Goal: Task Accomplishment & Management: Complete application form

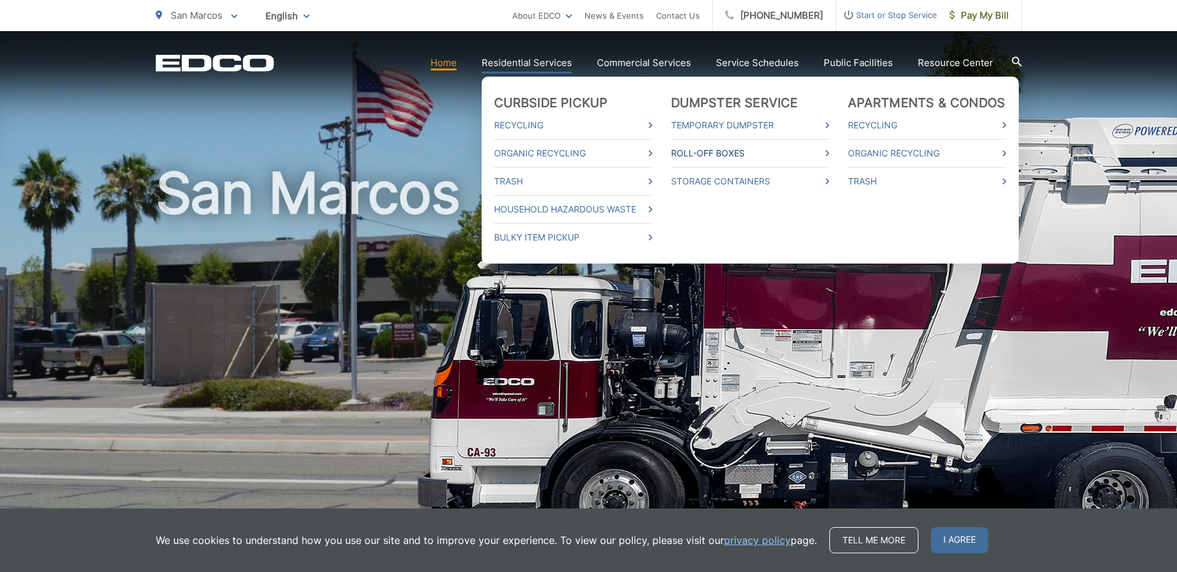
click at [791, 153] on link "Roll-Off Boxes" at bounding box center [750, 153] width 158 height 15
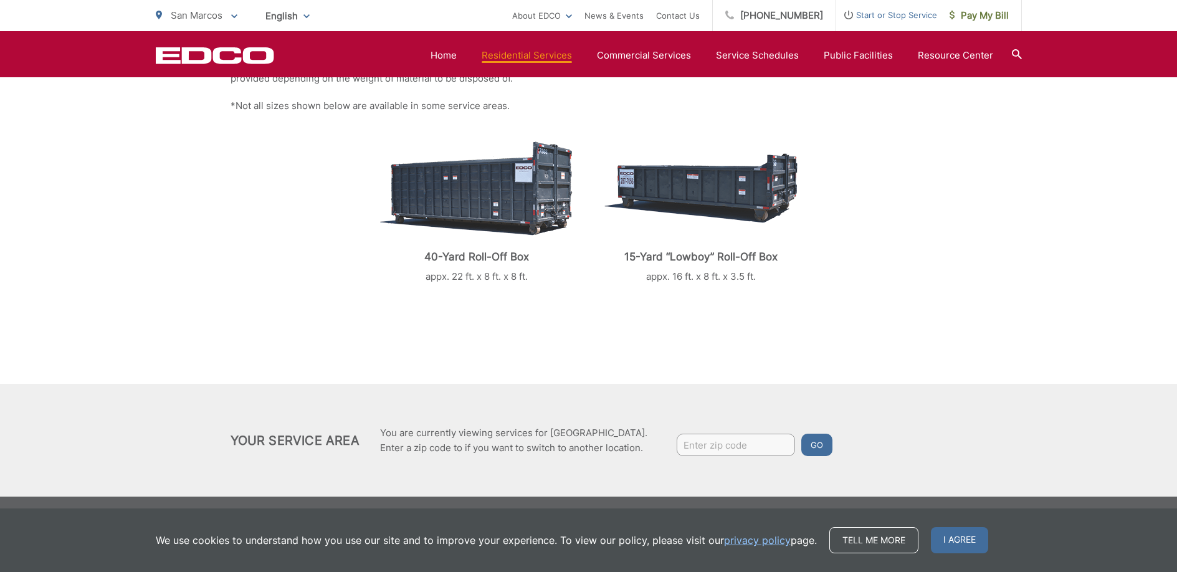
scroll to position [311, 0]
click at [712, 441] on input "Enter zip code" at bounding box center [736, 445] width 118 height 22
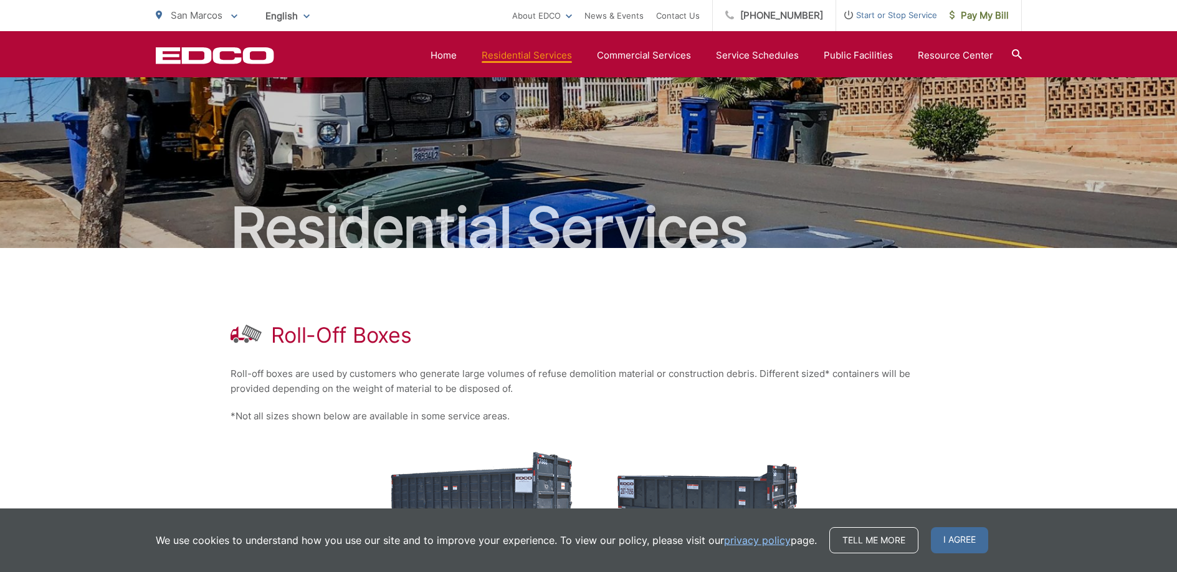
scroll to position [0, 0]
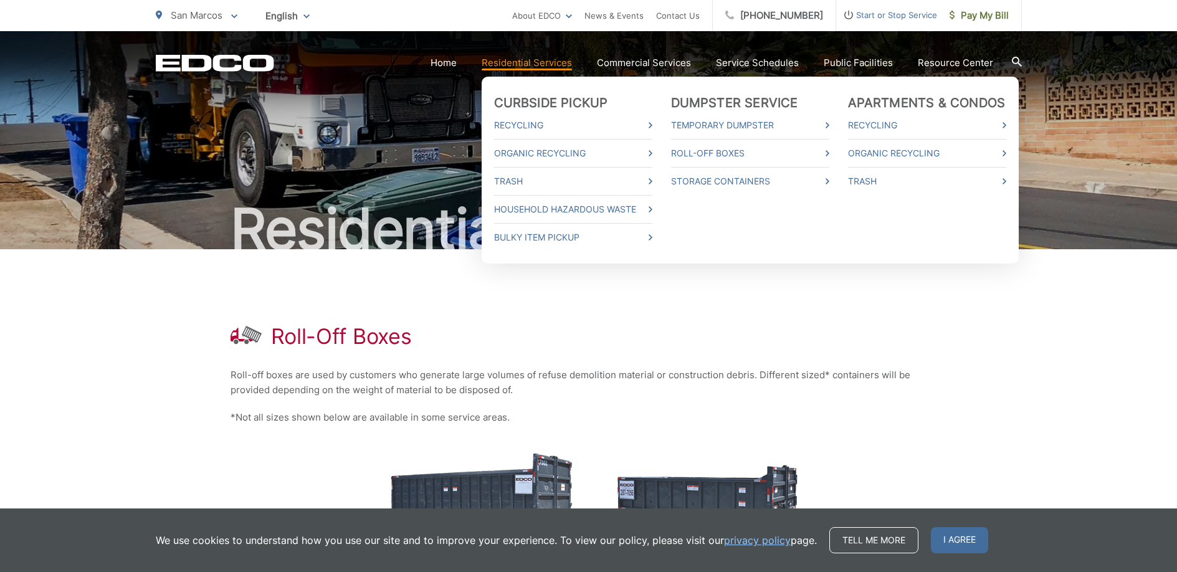
click at [548, 62] on link "Residential Services" at bounding box center [527, 62] width 90 height 15
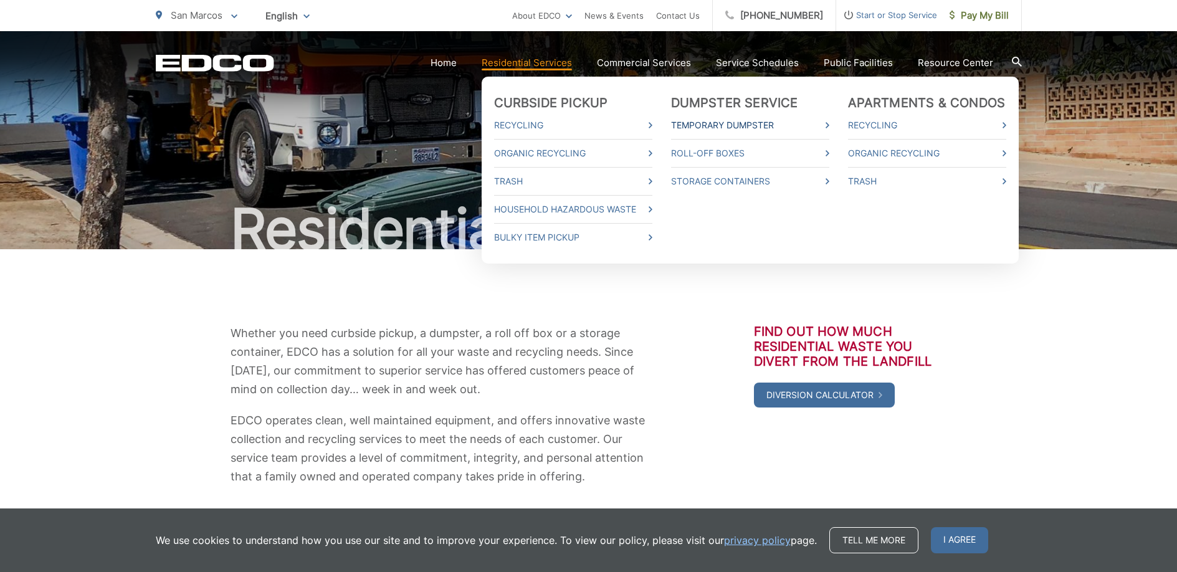
click at [759, 126] on link "Temporary Dumpster" at bounding box center [750, 125] width 158 height 15
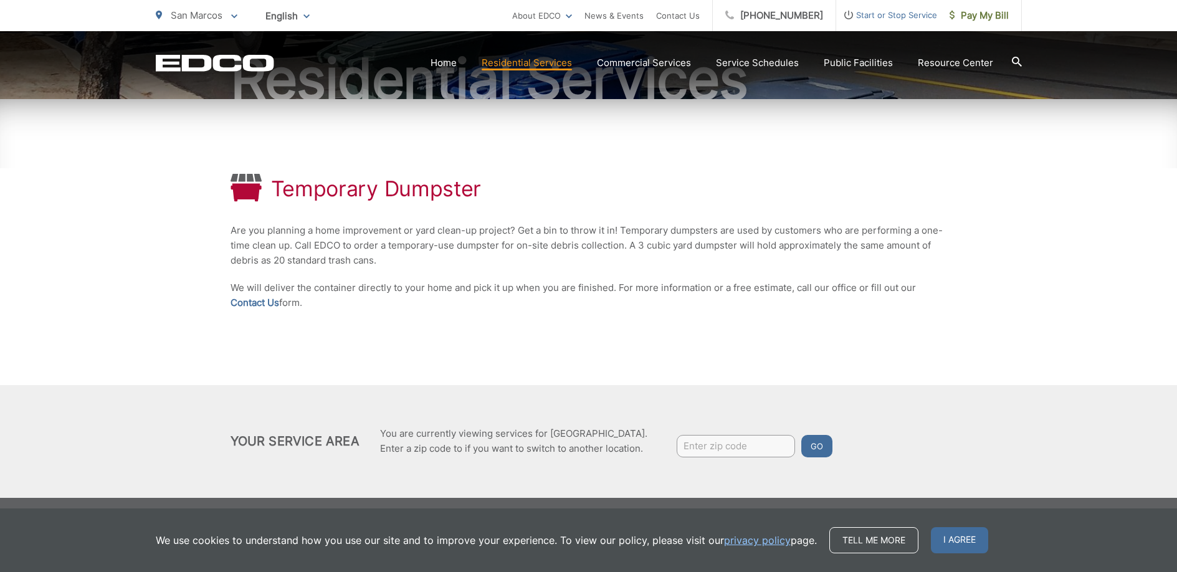
scroll to position [153, 0]
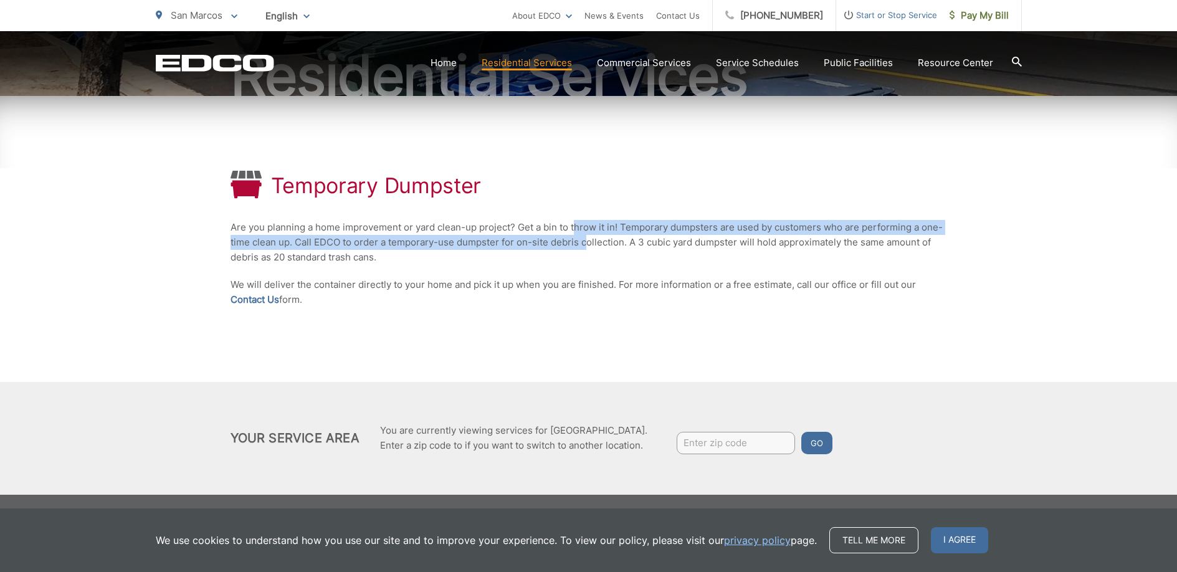
click at [583, 245] on p "Are you planning a home improvement or yard clean-up project? Get a bin to thro…" at bounding box center [589, 242] width 717 height 45
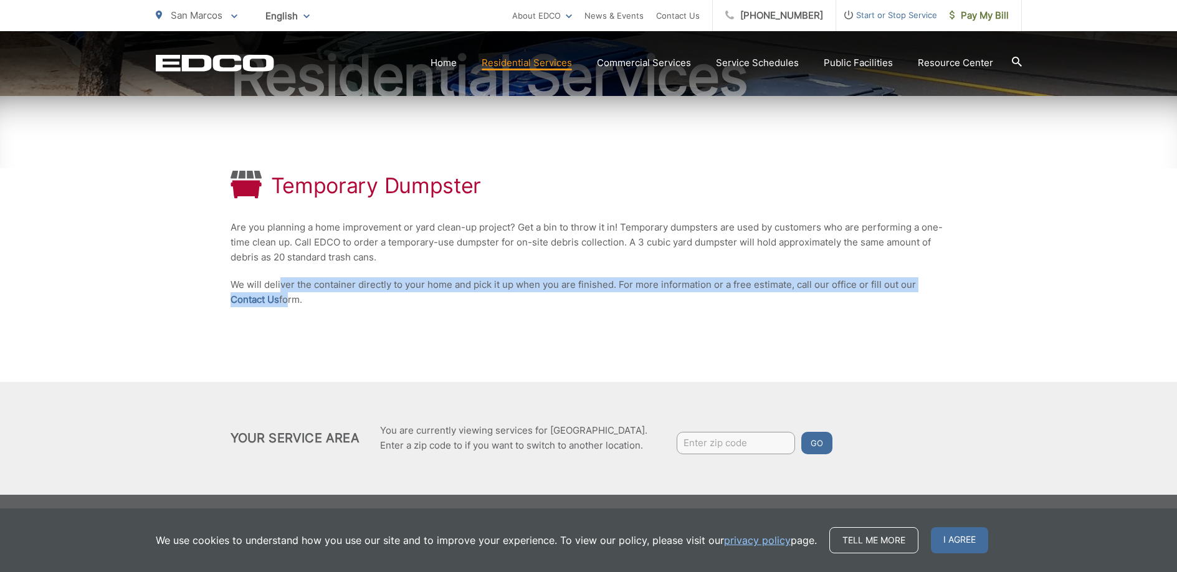
drag, startPoint x: 280, startPoint y: 284, endPoint x: 286, endPoint y: 296, distance: 13.7
click at [286, 296] on p "We will deliver the container directly to your home and pick it up when you are…" at bounding box center [589, 292] width 717 height 30
click at [264, 300] on link "Contact Us" at bounding box center [255, 299] width 49 height 15
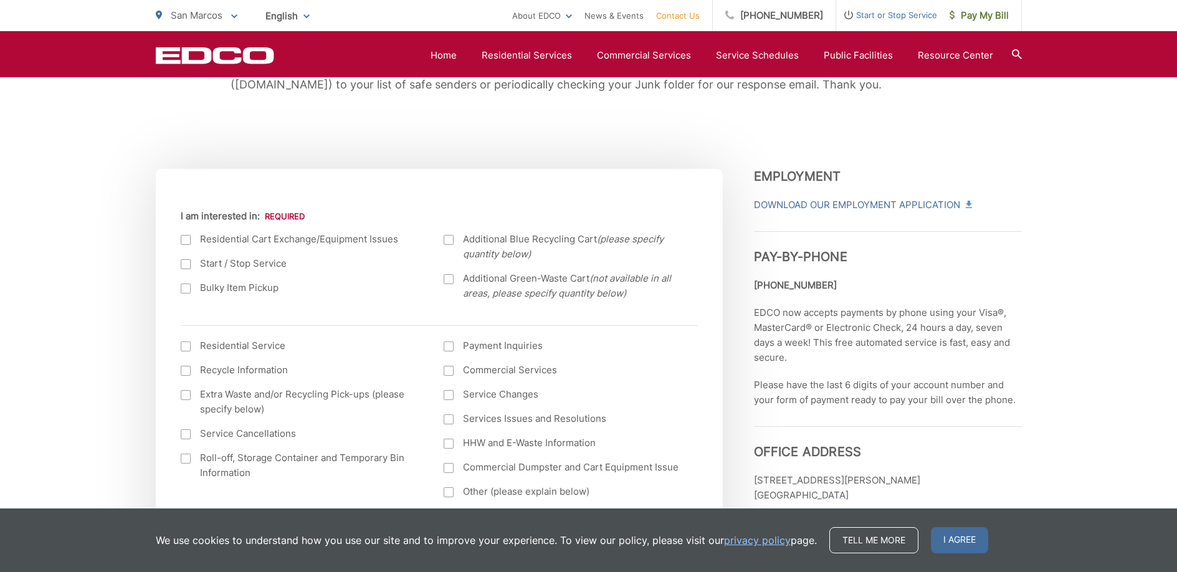
scroll to position [387, 0]
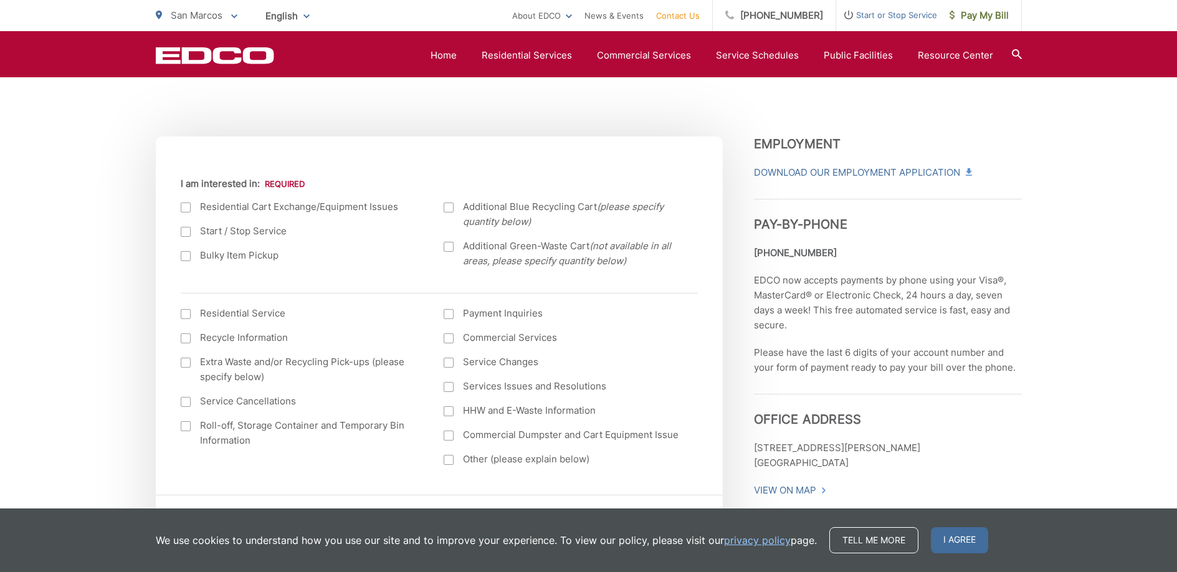
click at [225, 255] on label "Bulky Item Pickup" at bounding box center [300, 255] width 239 height 15
click at [0, 0] on input "Bulky Item Pickup" at bounding box center [0, 0] width 0 height 0
click at [254, 310] on label "Residential Service" at bounding box center [300, 313] width 239 height 15
click at [0, 0] on input "I am interested in: (continued) *" at bounding box center [0, 0] width 0 height 0
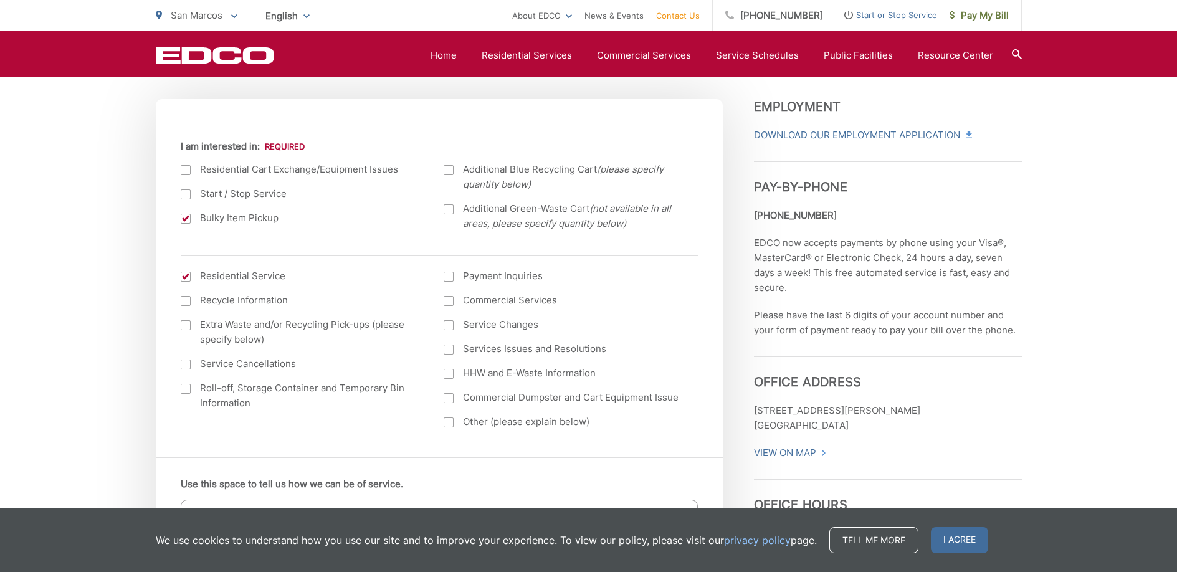
scroll to position [447, 0]
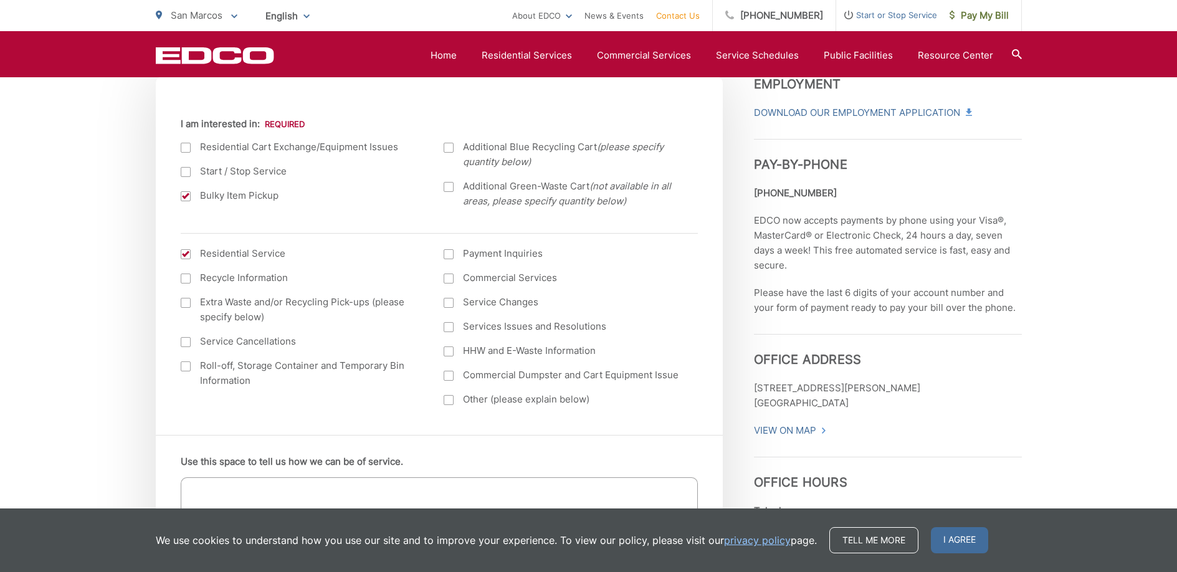
click at [295, 365] on label "Roll-off, Storage Container and Temporary Bin Information" at bounding box center [300, 373] width 239 height 30
click at [0, 0] on input "Roll-off, Storage Container and Temporary Bin Information" at bounding box center [0, 0] width 0 height 0
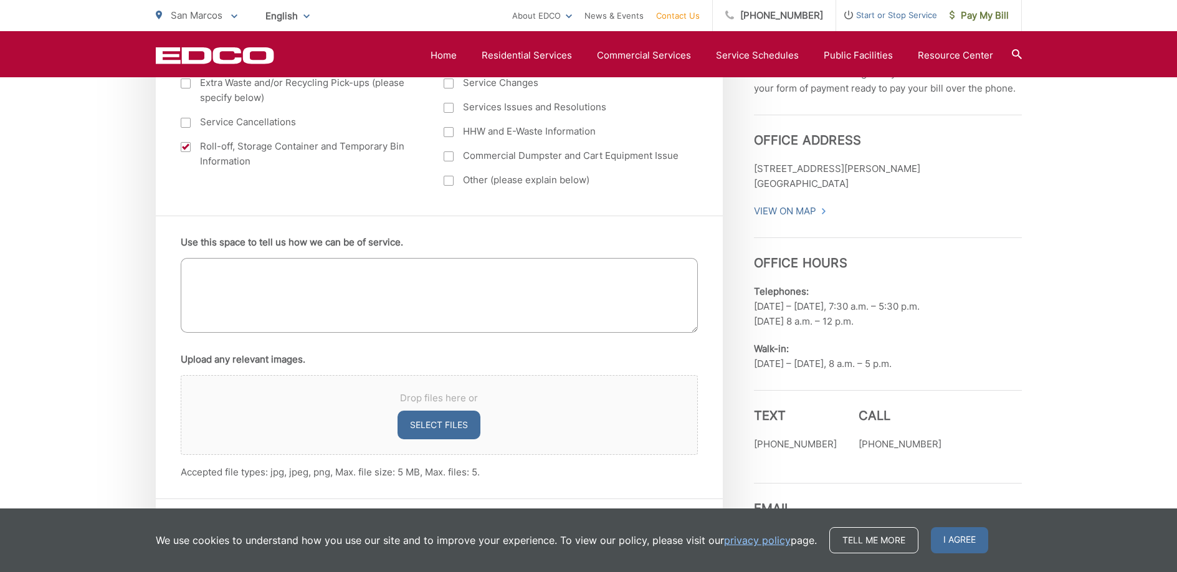
scroll to position [668, 0]
click at [309, 275] on textarea "Use this space to tell us how we can be of service." at bounding box center [439, 293] width 517 height 75
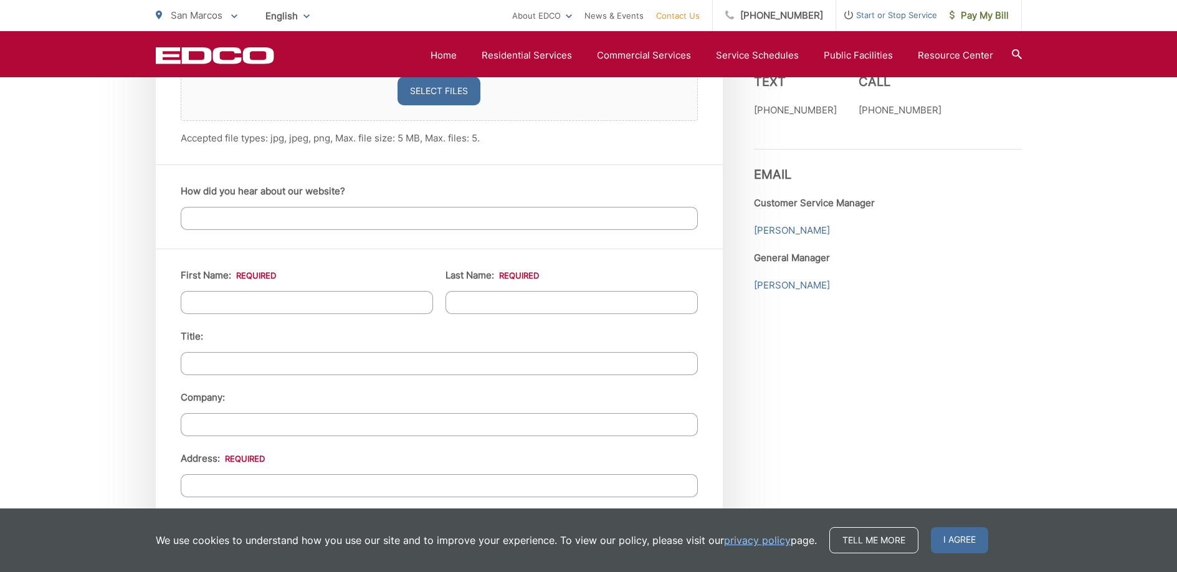
scroll to position [1003, 0]
type textarea "I'm renovating our bathroom (36ft^2), and I'm curious about my options for disp…"
click at [236, 302] on input "First Name: *" at bounding box center [307, 300] width 252 height 23
type input "Nathan"
type input "Miller"
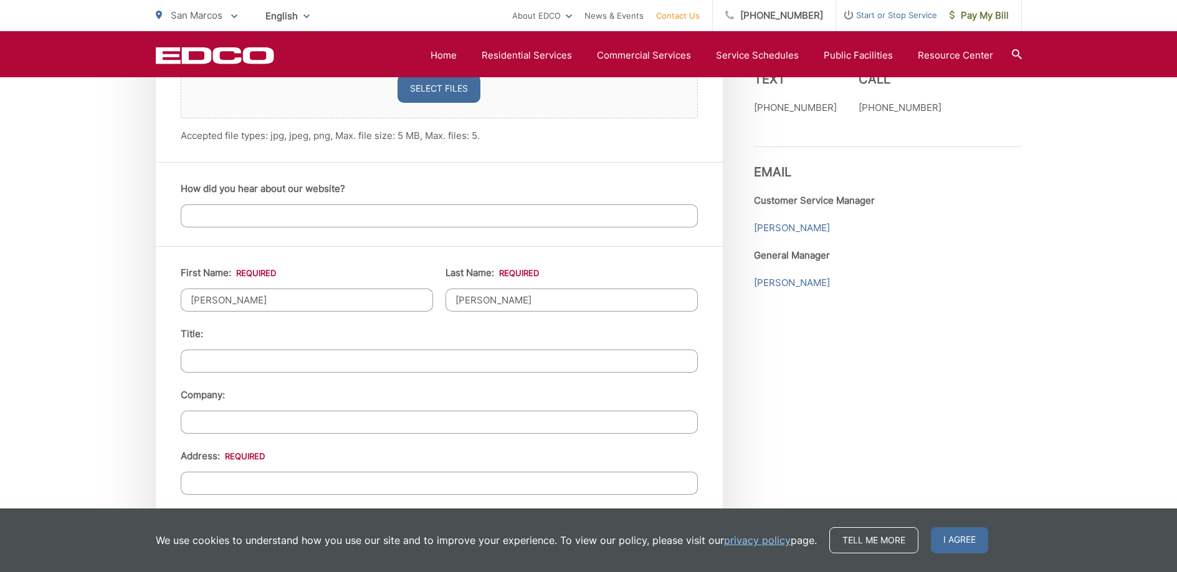
type input "1386 Corte Lira"
type input "San Marcos"
type input "92069"
type input "7605607391"
type input "nathan.todd.miller@gmail.com"
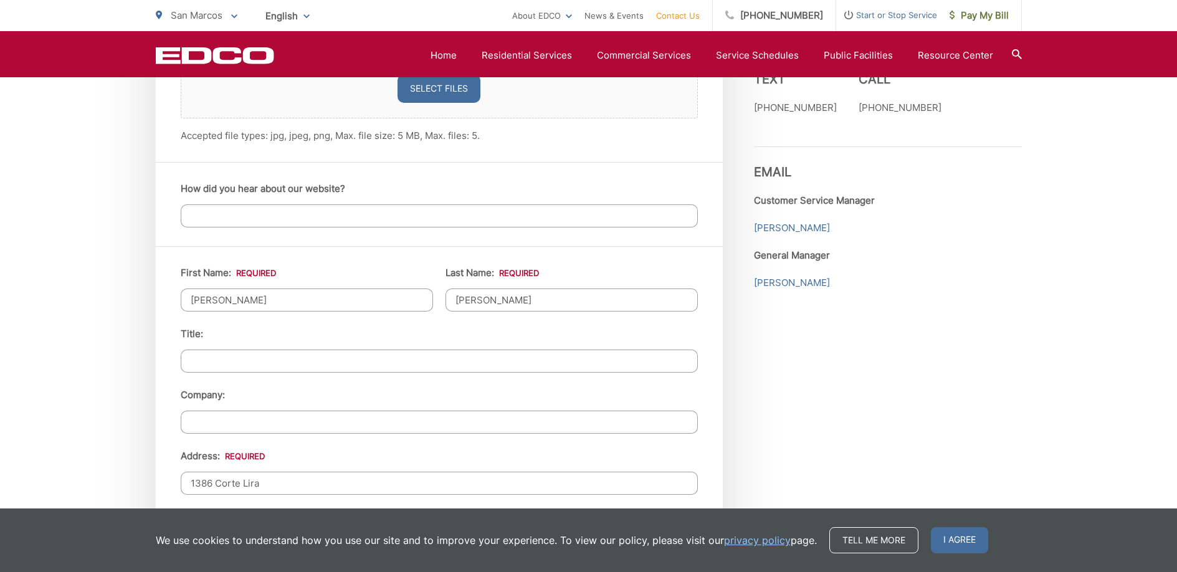
type input "nathan.todd.miller@gmail.com"
type input "(760) 560-7391"
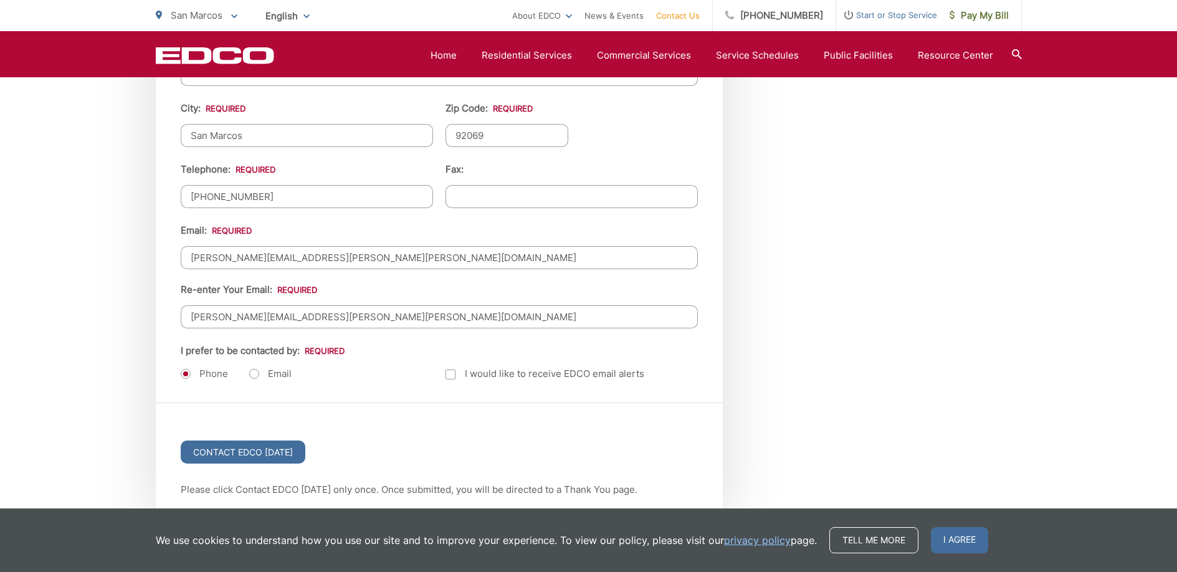
scroll to position [1505, 0]
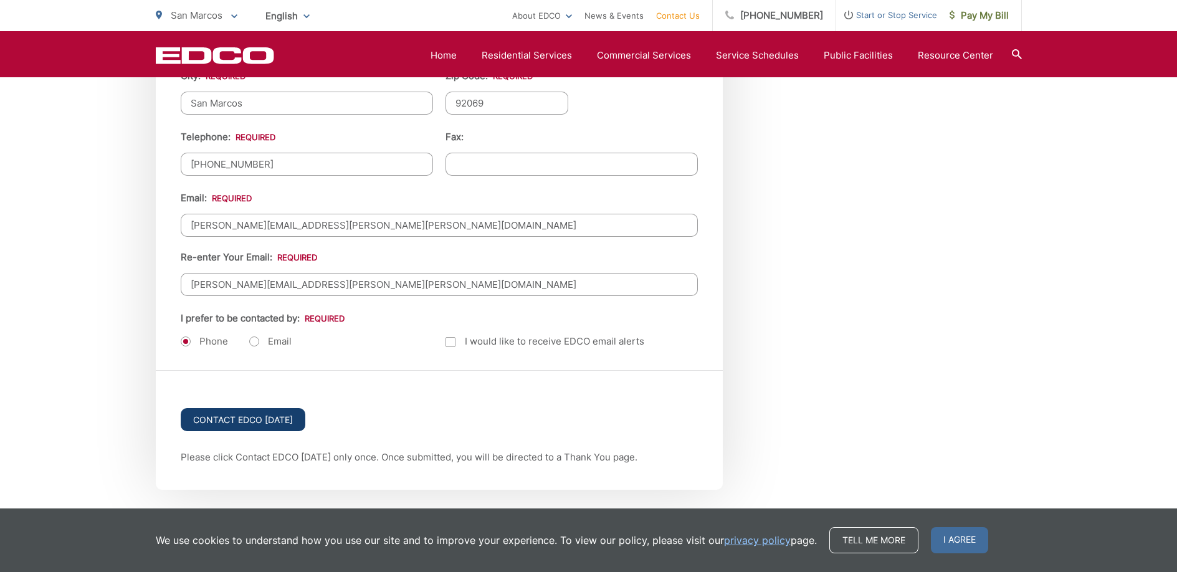
click at [283, 426] on input "Contact EDCO Today" at bounding box center [243, 419] width 125 height 23
